Goal: Task Accomplishment & Management: Use online tool/utility

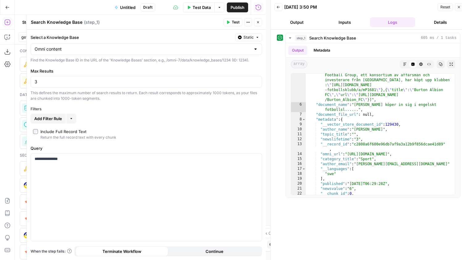
scroll to position [90, 0]
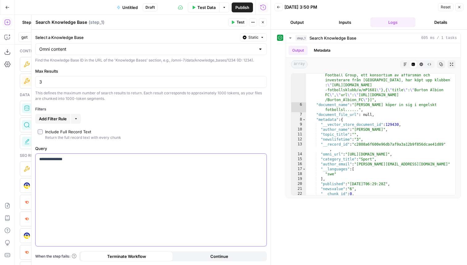
click at [84, 168] on div "**********" at bounding box center [151, 200] width 231 height 92
click at [236, 19] on button "Test" at bounding box center [237, 22] width 19 height 8
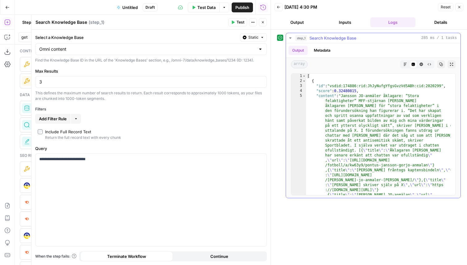
scroll to position [0, 0]
click at [367, 115] on div "[ { "id" : "vsdid:174886:rid:JhJyNufgYfgsGvzVd5ABh:cid:2020299" , "score" : 0.3…" at bounding box center [378, 201] width 145 height 255
type textarea "**********"
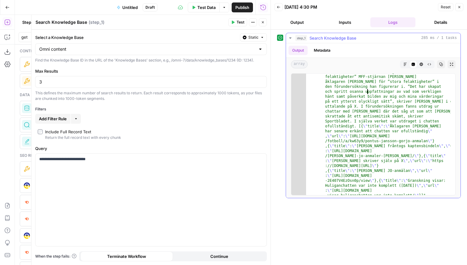
click at [363, 135] on div ""content" : "[PERSON_NAME]-anmäler åklagare: ”Stora felaktigheter” MFF-stjärnan…" at bounding box center [378, 258] width 145 height 378
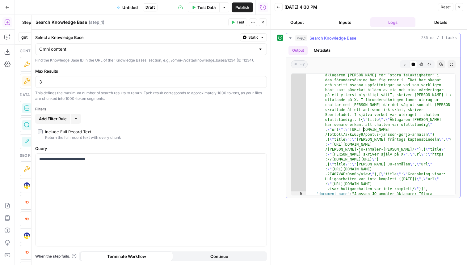
scroll to position [31, 0]
click at [70, 160] on p "**********" at bounding box center [151, 159] width 224 height 6
click at [237, 20] on div "Publish P" at bounding box center [242, 21] width 20 height 6
click at [260, 23] on button "Close" at bounding box center [263, 22] width 8 height 8
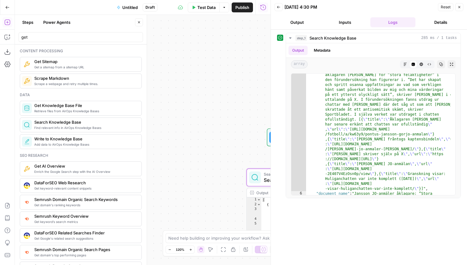
click at [199, 154] on div "Workflow Input Settings Inputs Search Knowledge Base Search Knowledge Base Step…" at bounding box center [143, 140] width 256 height 250
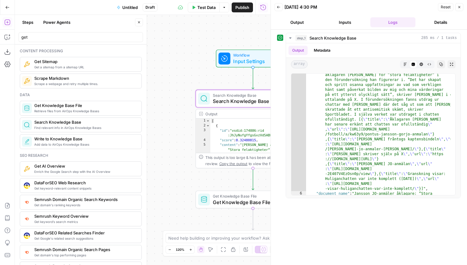
drag, startPoint x: 199, startPoint y: 154, endPoint x: 148, endPoint y: 75, distance: 93.8
click at [148, 75] on body "Omni New Home Browse Your Data Recent Grids [Ninja-Mackan] - Tech-kategoriserar…" at bounding box center [233, 132] width 467 height 265
click at [233, 204] on span "Get Knowledge Base File" at bounding box center [251, 201] width 77 height 7
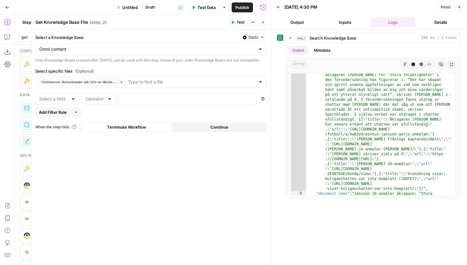
click at [47, 20] on textarea "Get Knowledge Base File" at bounding box center [62, 22] width 53 height 6
click at [259, 22] on button "Close" at bounding box center [263, 22] width 8 height 8
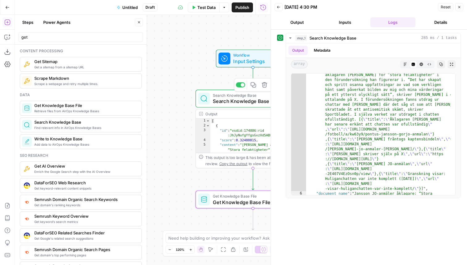
click at [246, 100] on span "Search Knowledge Base" at bounding box center [252, 100] width 78 height 7
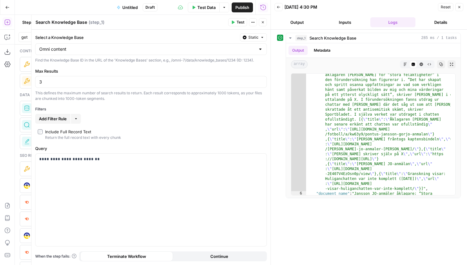
click at [76, 21] on textarea "Search Knowledge Base" at bounding box center [62, 22] width 52 height 6
click at [264, 24] on icon "button" at bounding box center [263, 22] width 4 height 4
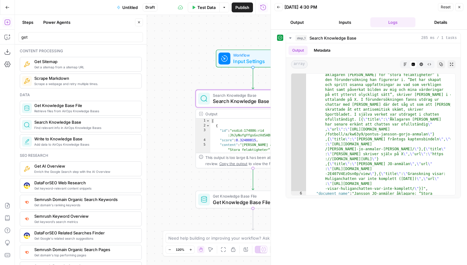
click at [229, 197] on span "Get Knowledge Base File" at bounding box center [251, 196] width 77 height 6
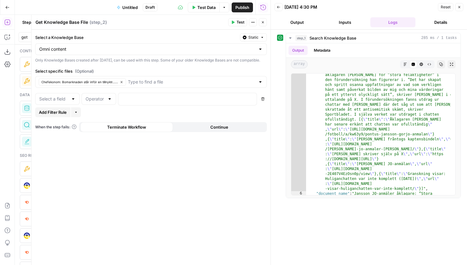
click at [81, 24] on textarea "Get Knowledge Base File" at bounding box center [62, 22] width 53 height 6
click at [261, 26] on button "Close" at bounding box center [263, 22] width 8 height 8
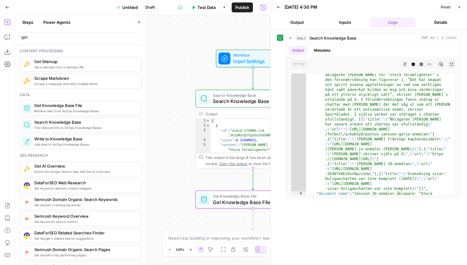
click at [216, 99] on span "Search Knowledge Base" at bounding box center [252, 100] width 78 height 7
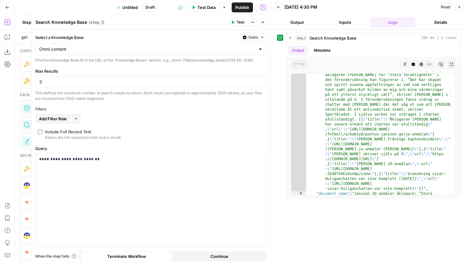
click at [77, 117] on icon "button" at bounding box center [76, 119] width 4 height 4
click at [58, 120] on span "Add Filter Rule" at bounding box center [53, 119] width 28 height 6
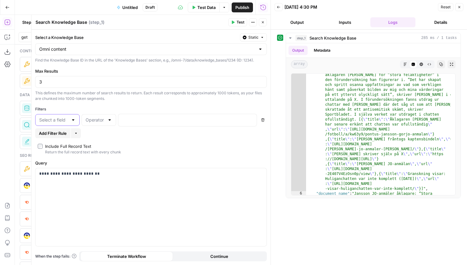
click at [63, 121] on input "text" at bounding box center [53, 120] width 29 height 6
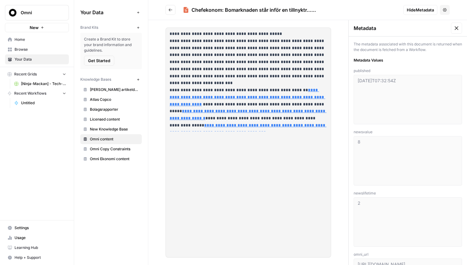
scroll to position [503, 0]
